Goal: Transaction & Acquisition: Purchase product/service

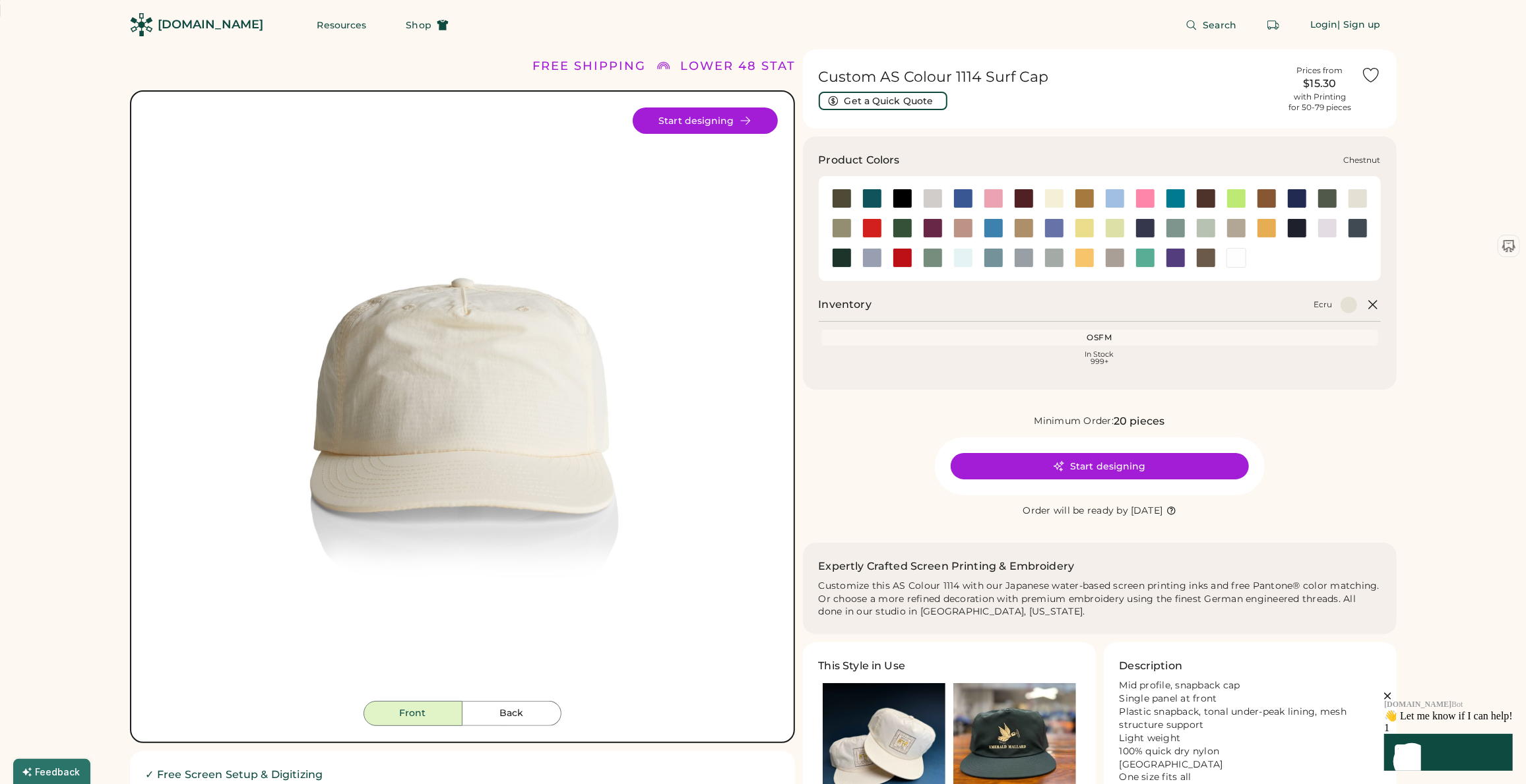
click at [1203, 204] on div at bounding box center [1206, 199] width 20 height 20
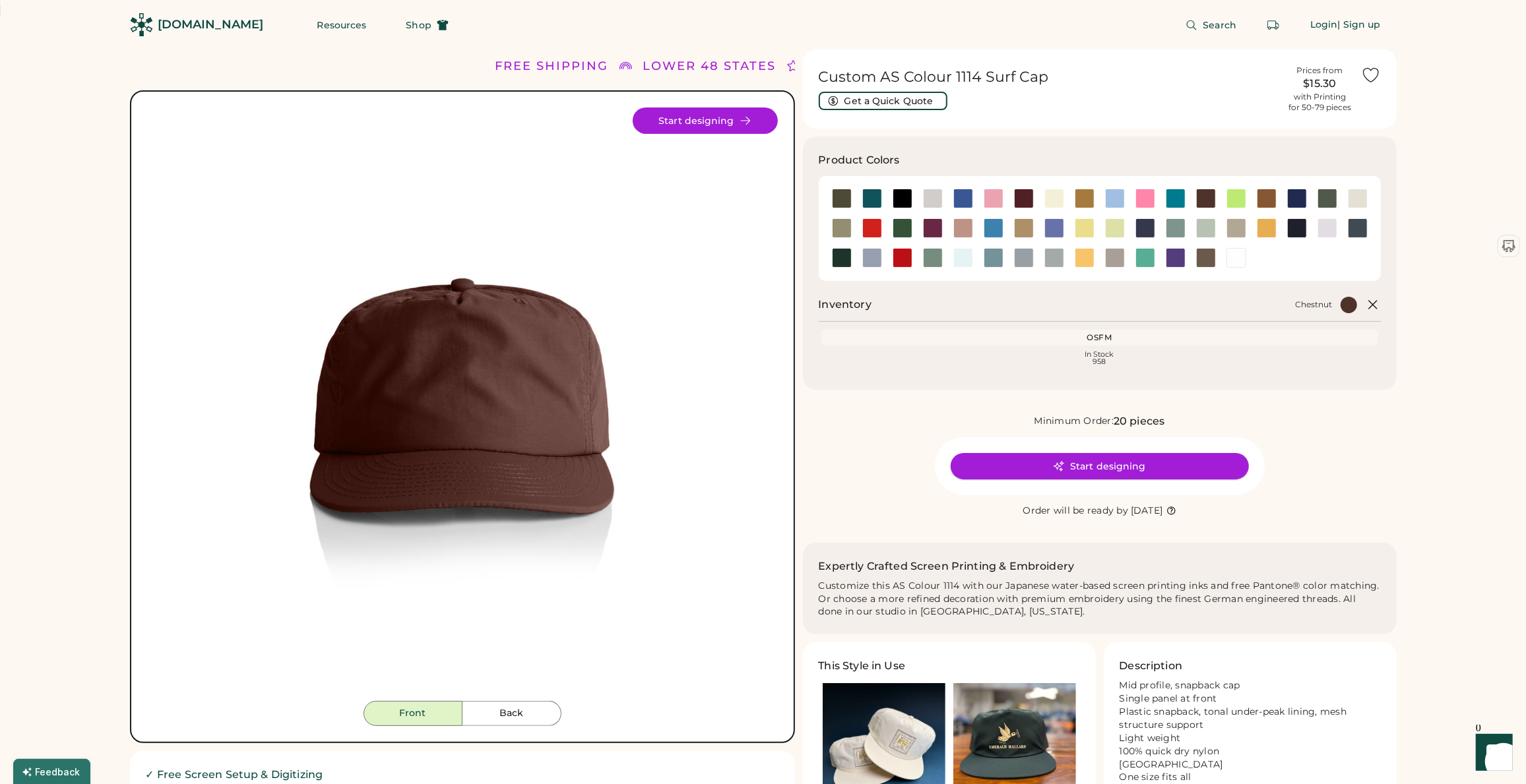
click at [1136, 467] on button "Start designing" at bounding box center [1100, 467] width 298 height 26
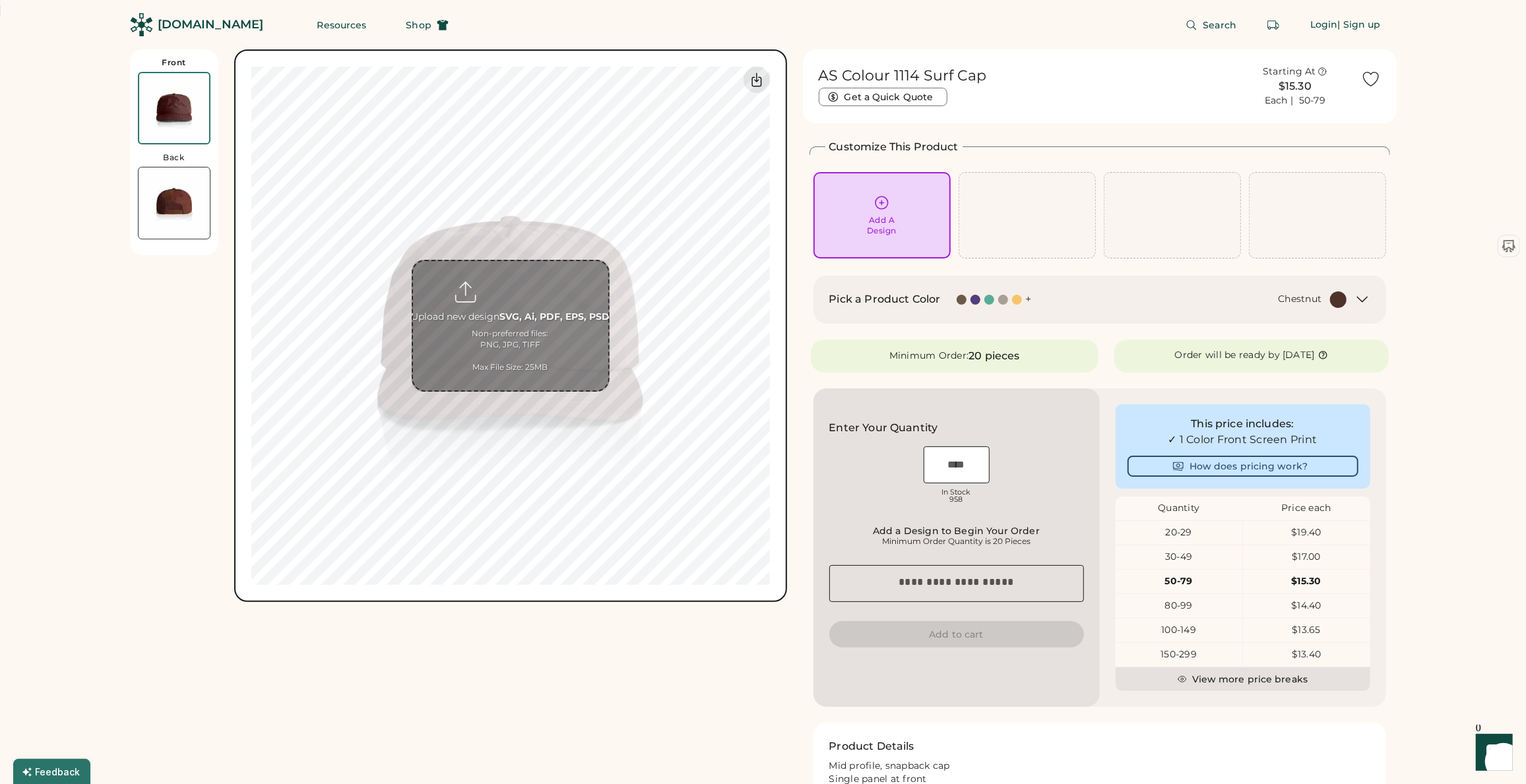
click at [755, 420] on body "Front Back Upload new design SVG, Ai, PDF, EPS, PSD Non-preferred files: PNG, J…" at bounding box center [763, 392] width 1526 height 784
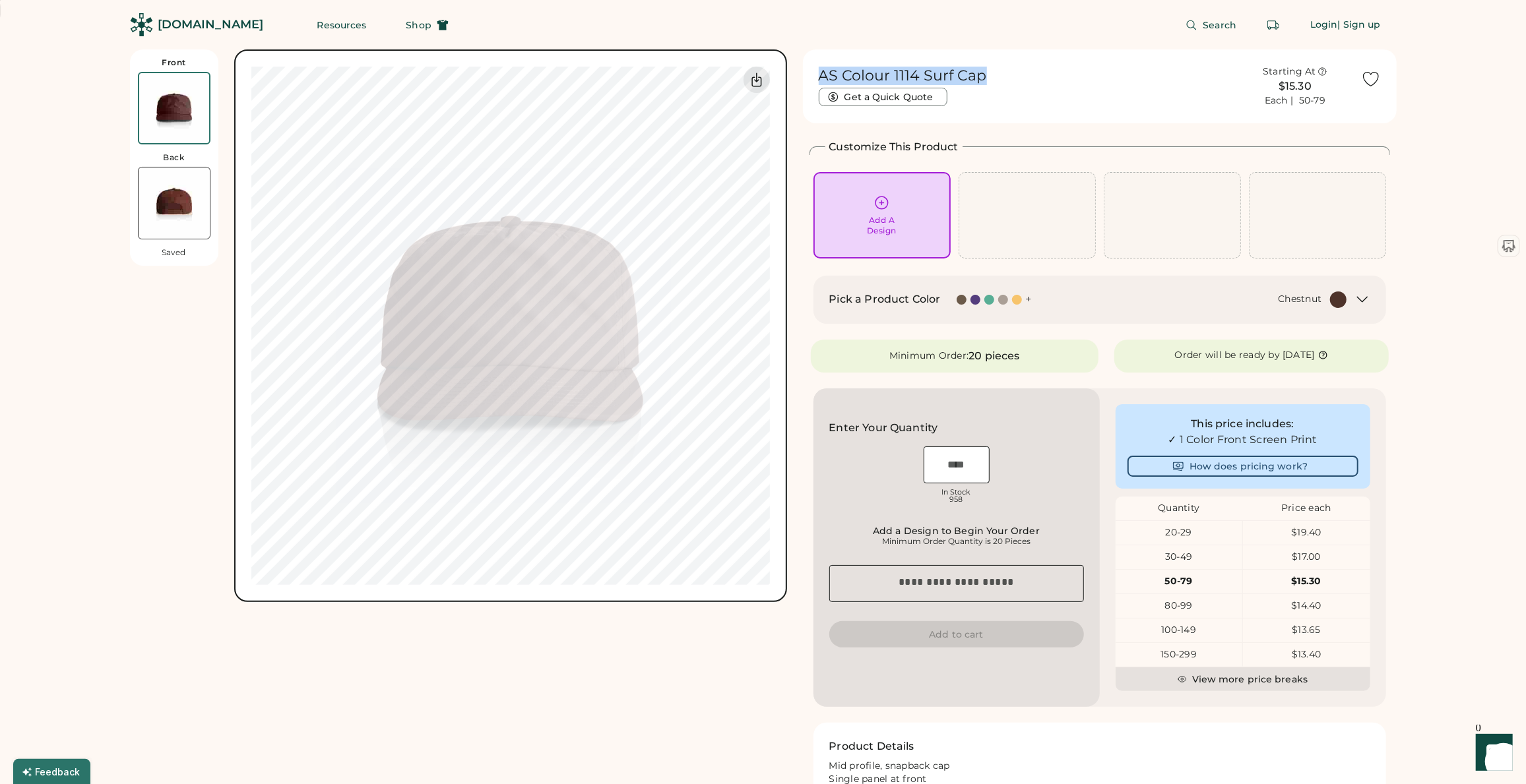
drag, startPoint x: 984, startPoint y: 78, endPoint x: 800, endPoint y: 72, distance: 184.1
click at [800, 72] on div "Front Back Saved Upload new design SVG, Ai, PDF, EPS, PSD Non-preferred files: …" at bounding box center [763, 491] width 1266 height 884
